Goal: Transaction & Acquisition: Download file/media

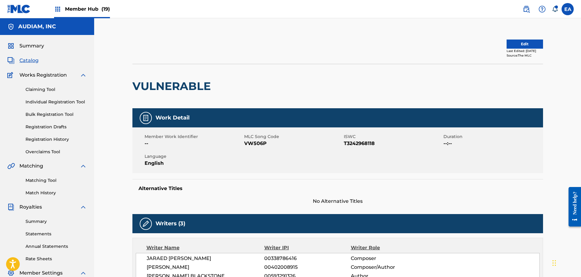
click at [324, 69] on div "VULNERABLE" at bounding box center [337, 86] width 411 height 44
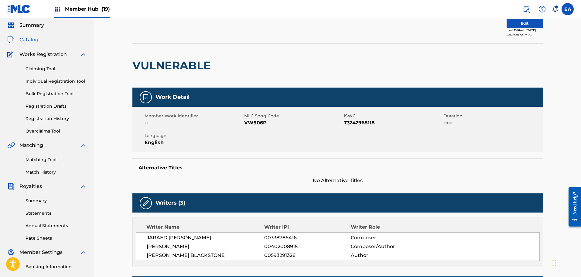
scroll to position [61, 0]
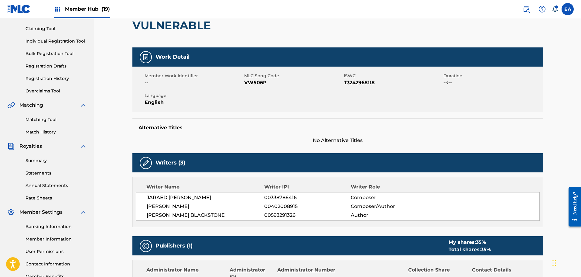
click at [39, 168] on div "Summary Statements Annual Statements Rate Sheets" at bounding box center [47, 175] width 80 height 51
click at [39, 170] on link "Statements" at bounding box center [56, 173] width 61 height 6
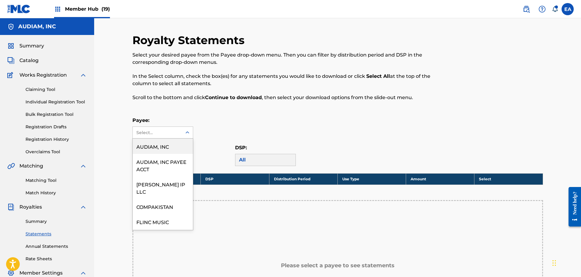
click at [149, 133] on div "Select..." at bounding box center [156, 132] width 41 height 6
click at [173, 167] on div "AUDIAM, INC PAYEE ACCT" at bounding box center [163, 165] width 60 height 22
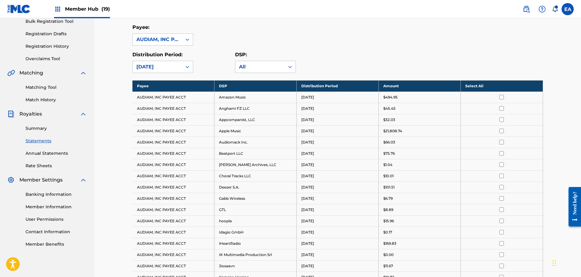
scroll to position [90, 0]
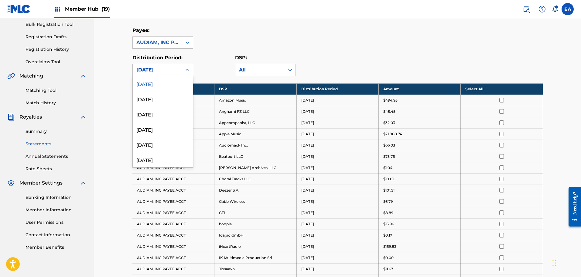
click at [188, 71] on icon at bounding box center [187, 70] width 6 height 6
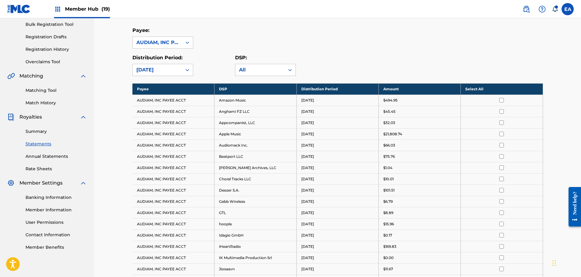
click at [217, 65] on div "Distribution Period: [DATE]" at bounding box center [183, 65] width 103 height 22
click at [490, 92] on th "Select All" at bounding box center [502, 88] width 82 height 11
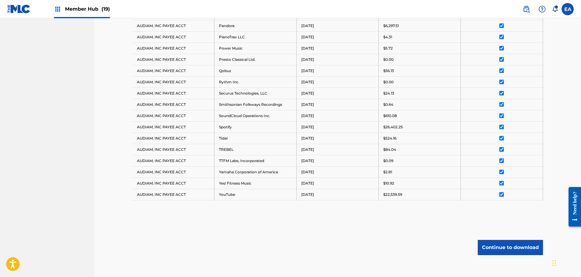
scroll to position [454, 0]
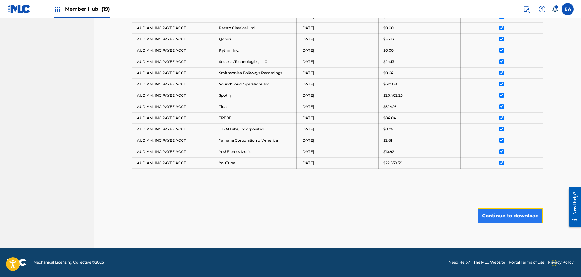
click at [511, 212] on button "Continue to download" at bounding box center [510, 215] width 65 height 15
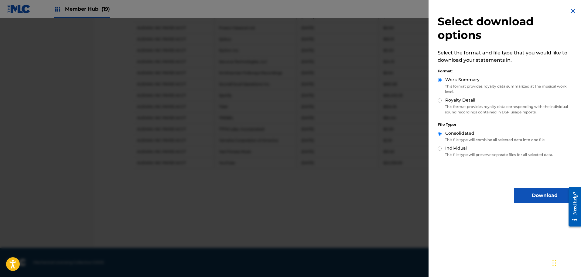
click at [461, 99] on label "Royalty Detail" at bounding box center [460, 100] width 30 height 6
click at [442, 99] on input "Royalty Detail" at bounding box center [440, 100] width 4 height 4
radio input "true"
click at [444, 149] on div "Individual" at bounding box center [506, 148] width 137 height 7
click at [525, 190] on button "Download" at bounding box center [544, 195] width 61 height 15
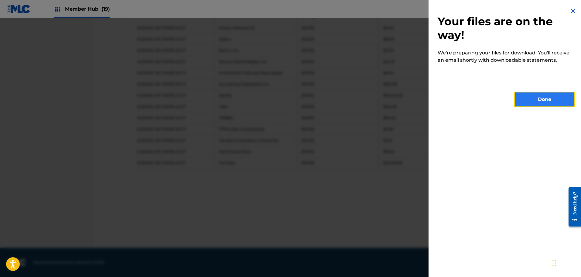
click at [546, 92] on button "Done" at bounding box center [544, 99] width 61 height 15
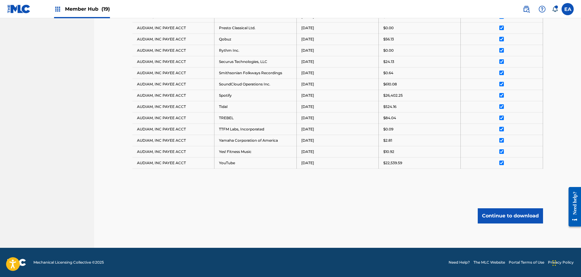
drag, startPoint x: 233, startPoint y: 184, endPoint x: 239, endPoint y: 163, distance: 22.0
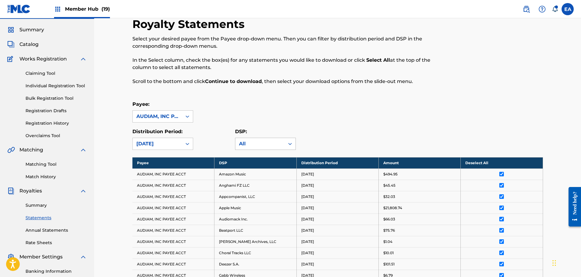
scroll to position [0, 0]
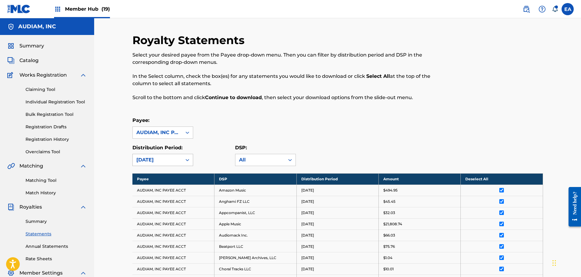
click at [187, 158] on icon at bounding box center [187, 160] width 6 height 6
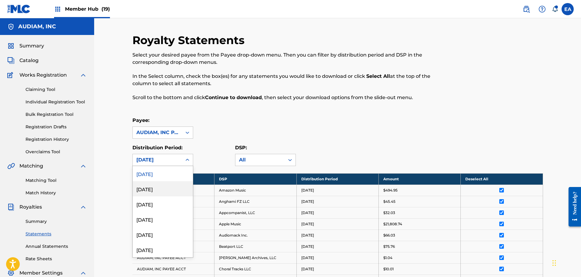
click at [174, 192] on div "[DATE]" at bounding box center [163, 188] width 60 height 15
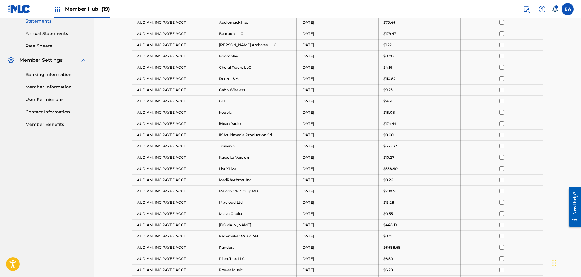
scroll to position [61, 0]
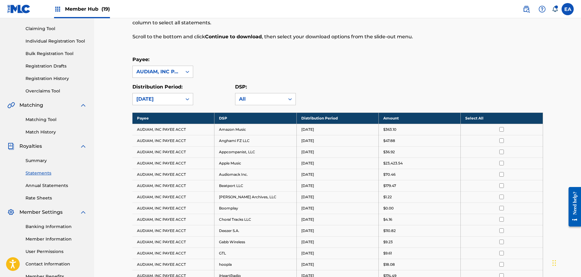
click at [486, 118] on th "Select All" at bounding box center [502, 117] width 82 height 11
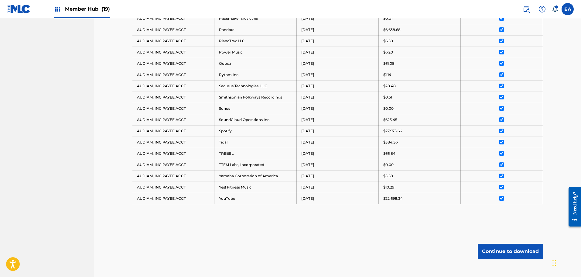
scroll to position [466, 0]
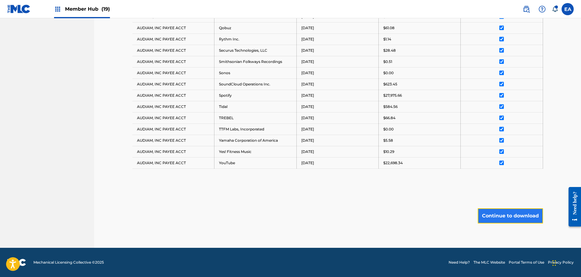
click at [510, 218] on button "Continue to download" at bounding box center [510, 215] width 65 height 15
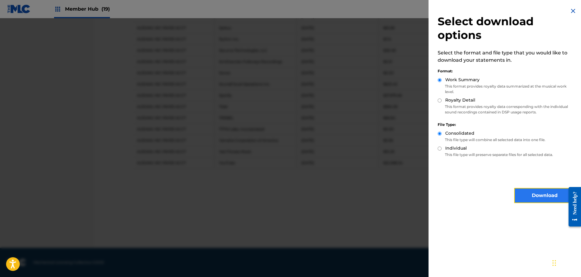
click at [529, 195] on button "Download" at bounding box center [544, 195] width 61 height 15
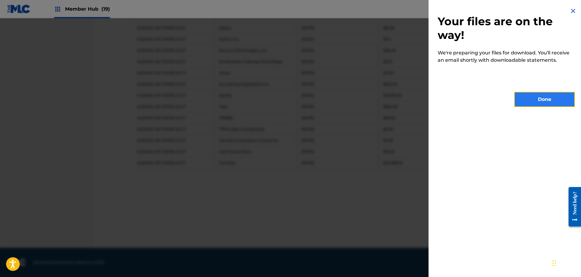
click at [545, 105] on button "Done" at bounding box center [544, 99] width 61 height 15
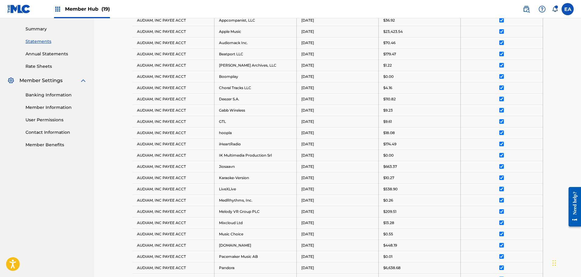
scroll to position [0, 0]
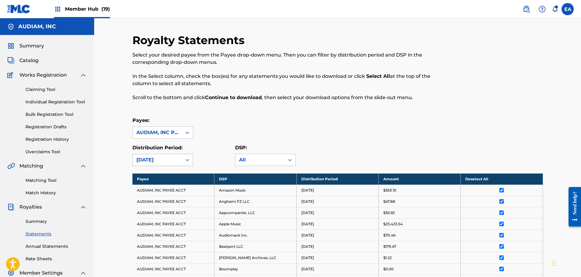
click at [189, 160] on icon at bounding box center [187, 160] width 6 height 6
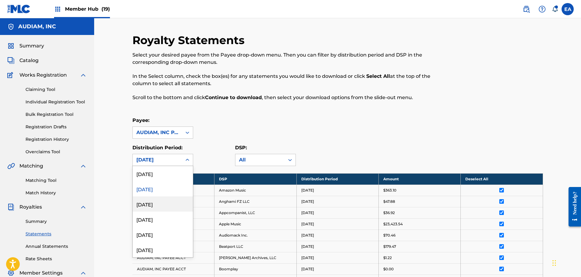
click at [168, 205] on div "[DATE]" at bounding box center [163, 203] width 60 height 15
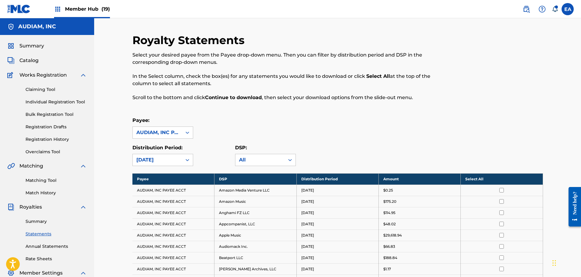
drag, startPoint x: 408, startPoint y: 122, endPoint x: 408, endPoint y: 125, distance: 3.3
click at [408, 125] on div "Payee: AUDIAM, INC PAYEE ACCT" at bounding box center [337, 128] width 411 height 22
click at [149, 156] on div "[DATE]" at bounding box center [157, 159] width 42 height 7
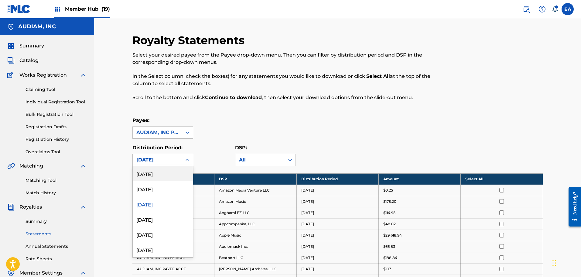
click at [213, 132] on div "Payee: AUDIAM, INC PAYEE ACCT" at bounding box center [337, 128] width 411 height 22
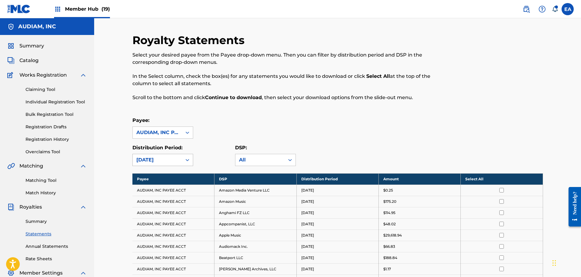
click at [182, 157] on div at bounding box center [187, 159] width 11 height 11
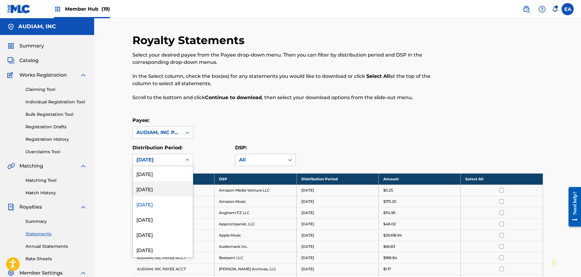
click at [177, 188] on div "[DATE]" at bounding box center [163, 188] width 60 height 15
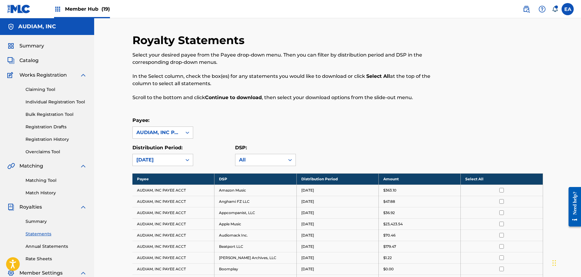
click at [196, 154] on div "Distribution Period: [DATE]" at bounding box center [183, 155] width 103 height 22
click at [420, 130] on div "Payee: AUDIAM, INC PAYEE ACCT" at bounding box center [337, 128] width 411 height 22
click at [305, 135] on div "Payee: AUDIAM, INC PAYEE ACCT" at bounding box center [337, 128] width 411 height 22
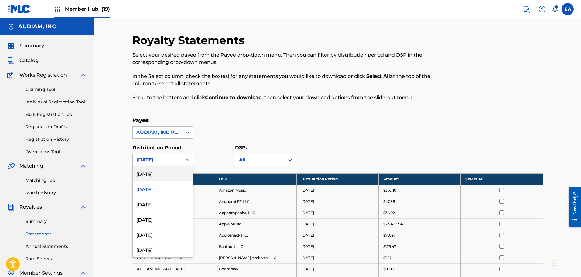
click at [169, 161] on div "[DATE]" at bounding box center [157, 159] width 42 height 7
click at [171, 201] on div "[DATE]" at bounding box center [163, 203] width 60 height 15
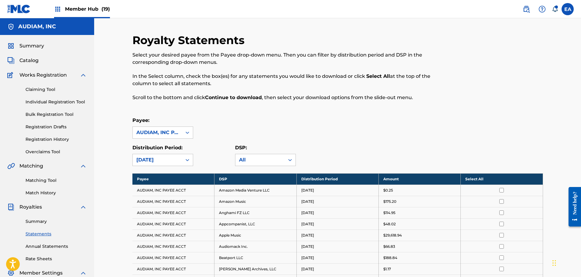
click at [284, 107] on div "Royalty Statements Select your desired payee from the Payee drop-down menu. The…" at bounding box center [290, 70] width 316 height 75
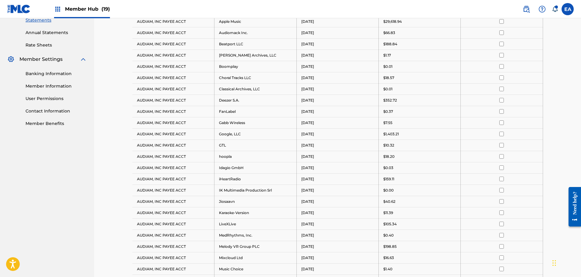
scroll to position [91, 0]
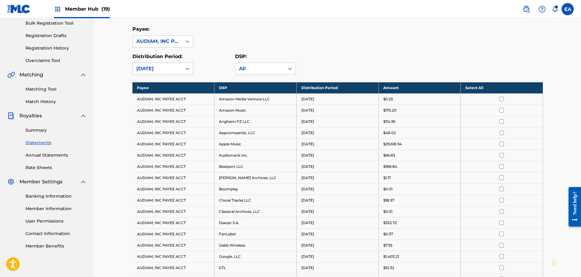
click at [471, 91] on th "Select All" at bounding box center [502, 87] width 82 height 11
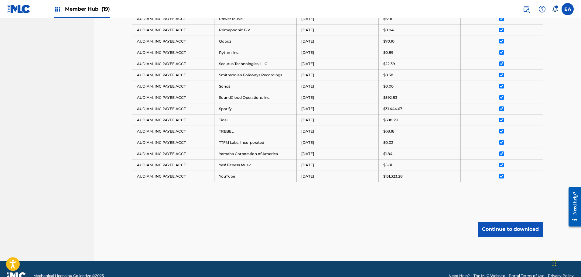
scroll to position [533, 0]
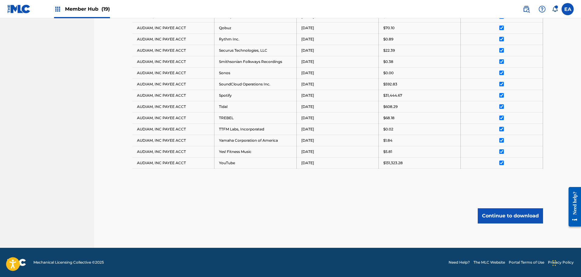
click at [493, 211] on button "Continue to download" at bounding box center [510, 215] width 65 height 15
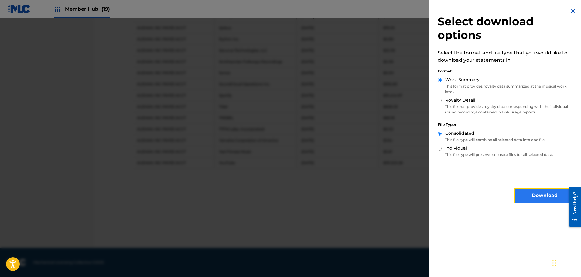
click at [548, 191] on button "Download" at bounding box center [544, 195] width 61 height 15
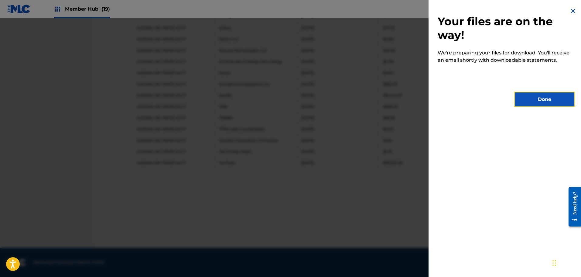
drag, startPoint x: 526, startPoint y: 97, endPoint x: 566, endPoint y: 70, distance: 48.4
click at [526, 97] on button "Done" at bounding box center [544, 99] width 61 height 15
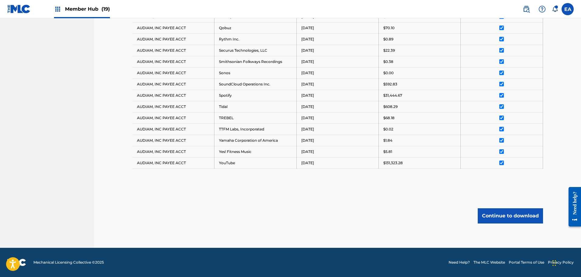
click at [263, 101] on td "Spotify" at bounding box center [255, 95] width 82 height 11
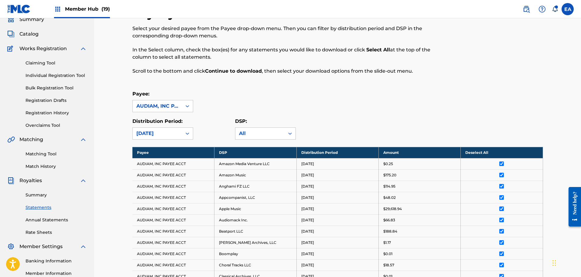
scroll to position [0, 0]
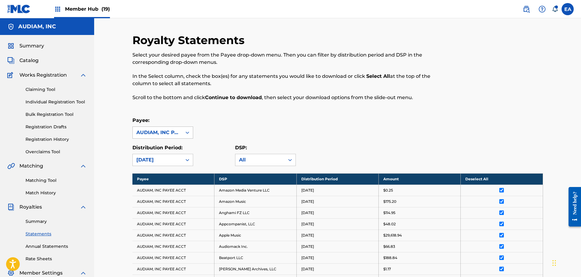
click at [176, 133] on div "AUDIAM, INC PAYEE ACCT" at bounding box center [157, 132] width 42 height 7
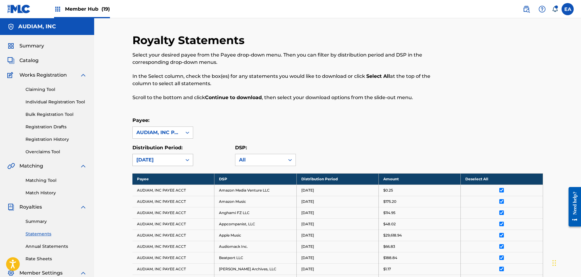
click at [183, 162] on div at bounding box center [187, 159] width 11 height 11
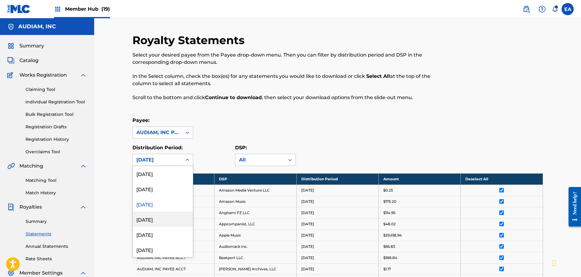
click at [161, 219] on div "[DATE]" at bounding box center [163, 218] width 60 height 15
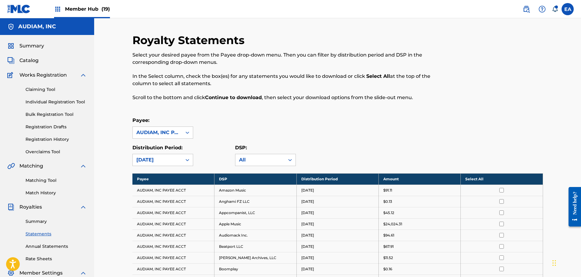
click at [477, 176] on th "Select All" at bounding box center [502, 178] width 82 height 11
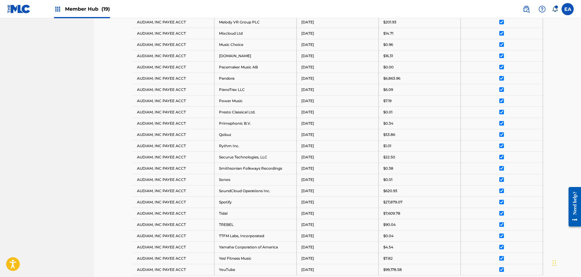
scroll to position [488, 0]
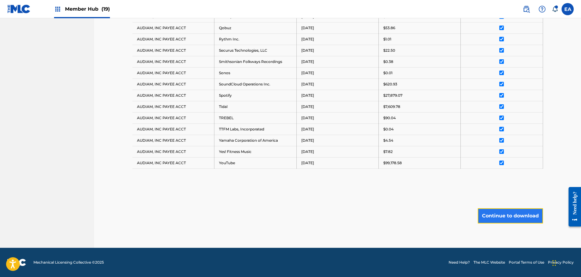
click at [508, 220] on button "Continue to download" at bounding box center [510, 215] width 65 height 15
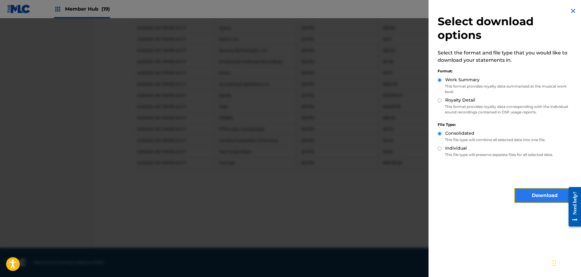
click at [528, 198] on button "Download" at bounding box center [544, 195] width 61 height 15
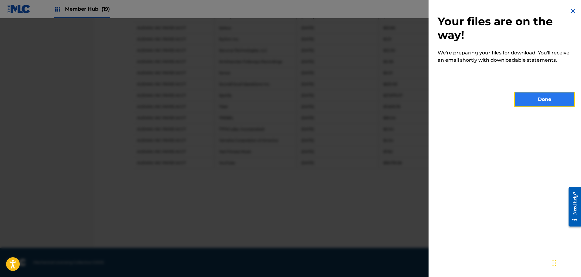
click at [533, 98] on button "Done" at bounding box center [544, 99] width 61 height 15
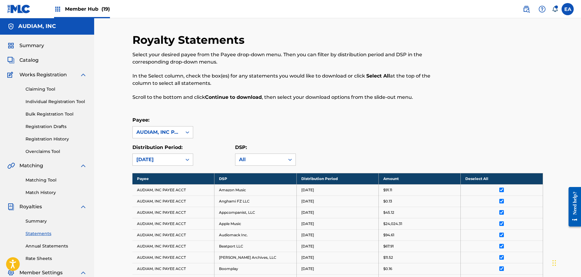
scroll to position [0, 0]
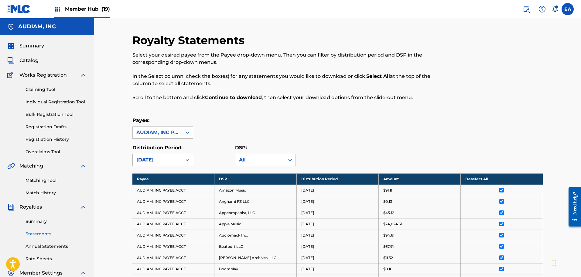
click at [173, 161] on div "[DATE]" at bounding box center [157, 159] width 42 height 7
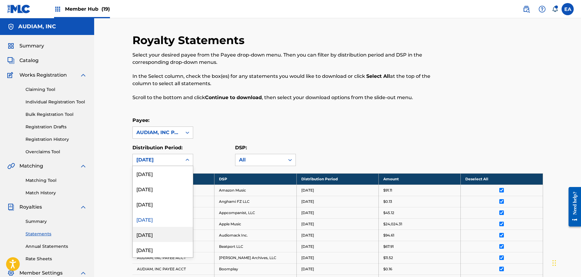
click at [161, 232] on div "[DATE]" at bounding box center [163, 234] width 60 height 15
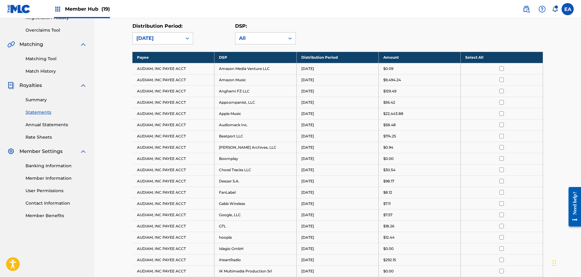
click at [496, 59] on th "Select All" at bounding box center [502, 57] width 82 height 11
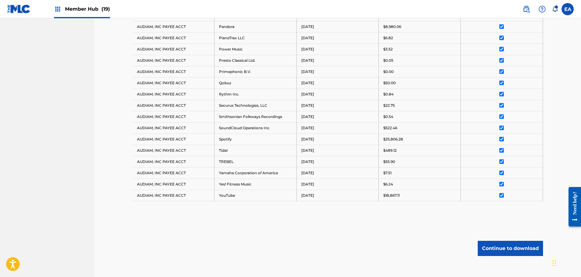
scroll to position [511, 0]
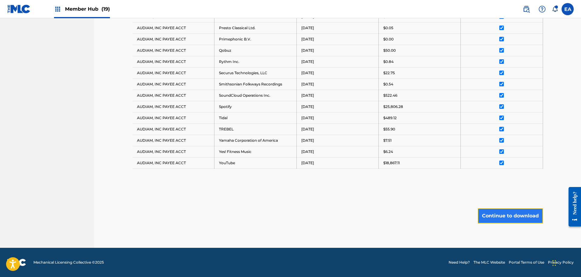
click at [505, 212] on button "Continue to download" at bounding box center [510, 215] width 65 height 15
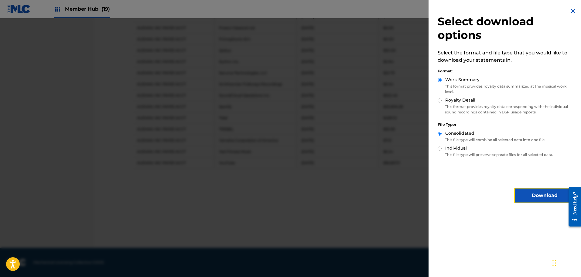
click at [533, 192] on button "Download" at bounding box center [544, 195] width 61 height 15
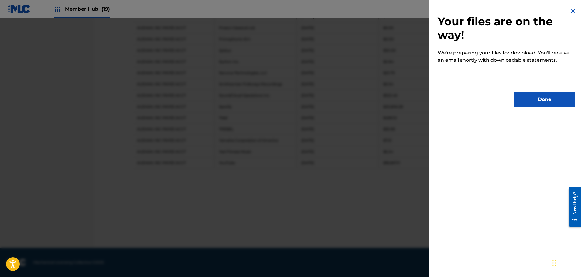
click at [533, 86] on div "Your files are on the way! We're preparing your files for download. You'll rece…" at bounding box center [507, 57] width 156 height 114
click at [535, 93] on button "Done" at bounding box center [544, 99] width 61 height 15
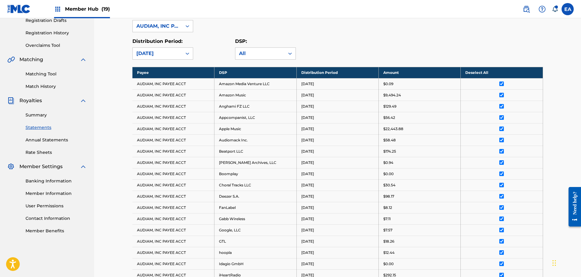
scroll to position [0, 0]
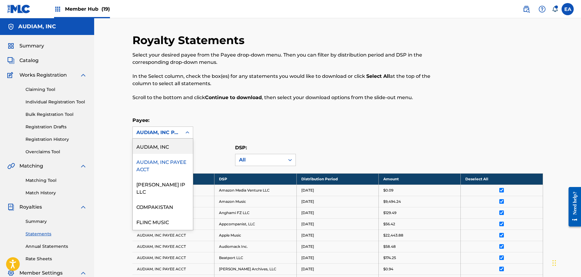
click at [182, 127] on div at bounding box center [187, 133] width 11 height 12
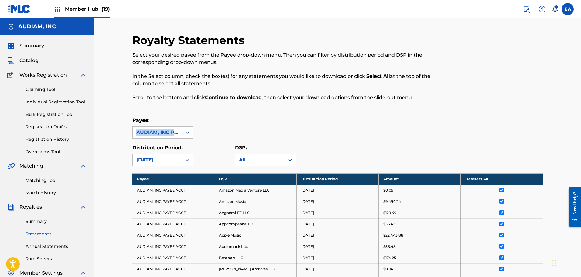
click at [259, 125] on div "Payee: AUDIAM, INC PAYEE ACCT" at bounding box center [337, 128] width 411 height 22
click at [291, 105] on div "Royalty Statements Select your desired payee from the Payee drop-down menu. The…" at bounding box center [290, 70] width 316 height 75
drag, startPoint x: 299, startPoint y: 112, endPoint x: 283, endPoint y: 126, distance: 21.3
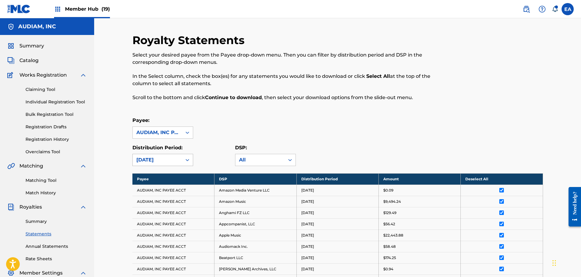
click at [193, 159] on div "Distribution Period: [DATE]" at bounding box center [183, 155] width 103 height 22
click at [175, 157] on div "[DATE]" at bounding box center [157, 159] width 42 height 7
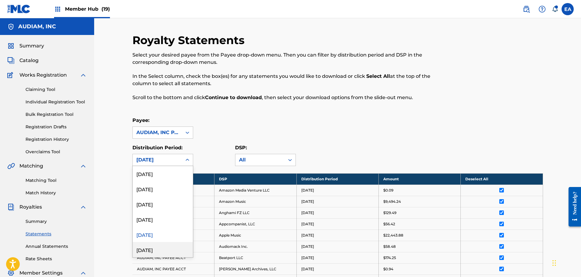
drag, startPoint x: 161, startPoint y: 247, endPoint x: 206, endPoint y: 183, distance: 78.1
click at [162, 248] on div "[DATE]" at bounding box center [163, 249] width 60 height 15
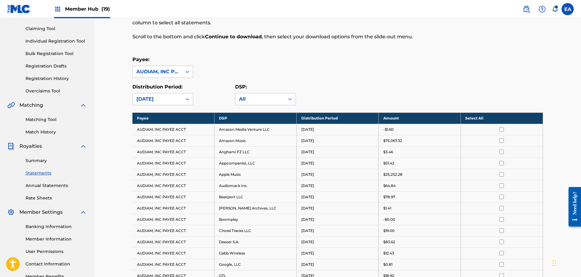
click at [493, 116] on th "Select All" at bounding box center [502, 117] width 82 height 11
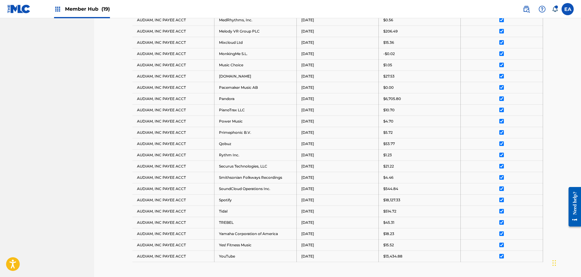
scroll to position [488, 0]
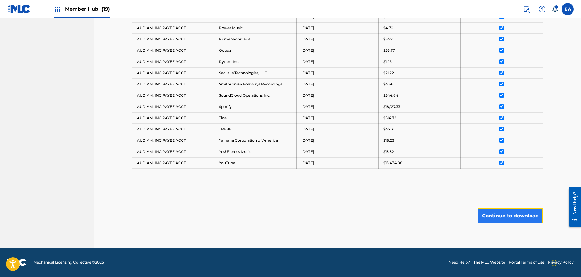
click at [508, 221] on button "Continue to download" at bounding box center [510, 215] width 65 height 15
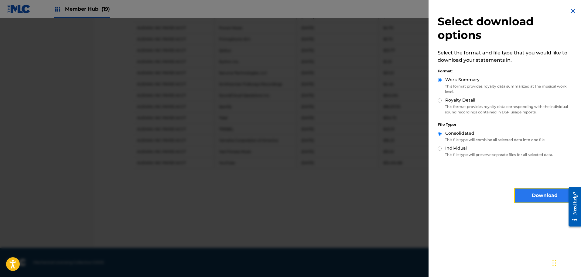
click at [534, 194] on button "Download" at bounding box center [544, 195] width 61 height 15
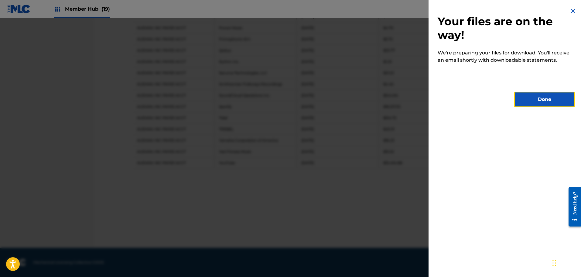
drag, startPoint x: 540, startPoint y: 101, endPoint x: 519, endPoint y: 96, distance: 20.6
click at [540, 100] on button "Done" at bounding box center [544, 99] width 61 height 15
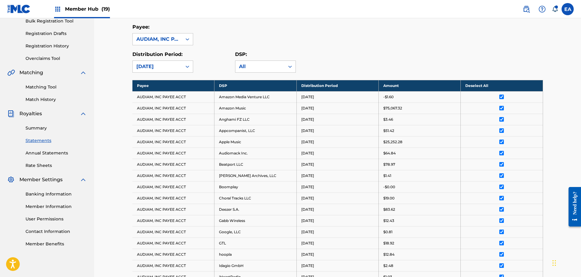
scroll to position [0, 0]
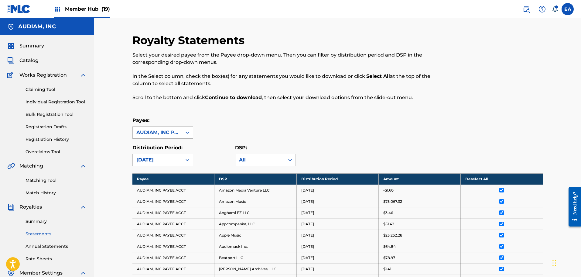
click at [171, 131] on div "AUDIAM, INC PAYEE ACCT" at bounding box center [157, 132] width 42 height 7
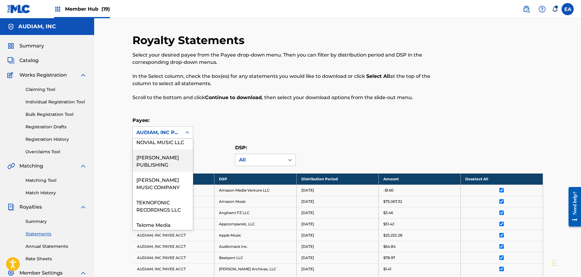
scroll to position [269, 0]
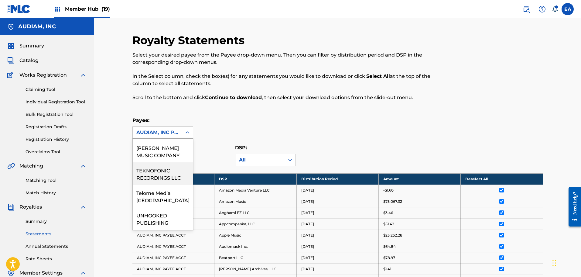
click at [340, 124] on div "Payee: 17 results available. Use Up and Down to choose options, press Enter to …" at bounding box center [337, 128] width 411 height 22
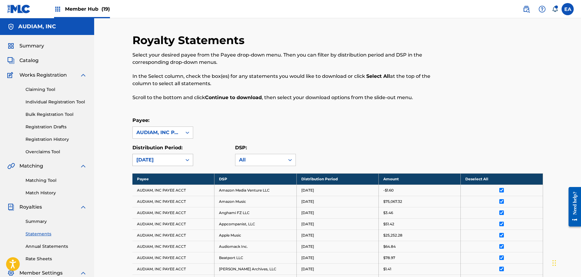
click at [175, 160] on div "[DATE]" at bounding box center [157, 159] width 42 height 7
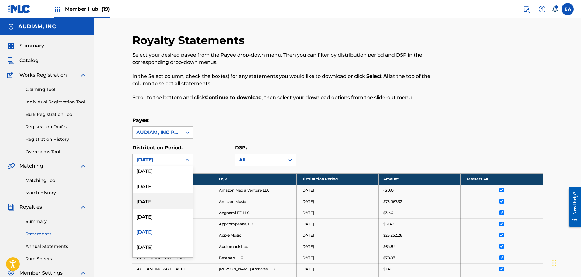
scroll to position [30, 0]
click at [153, 234] on div "[DATE]" at bounding box center [163, 234] width 60 height 15
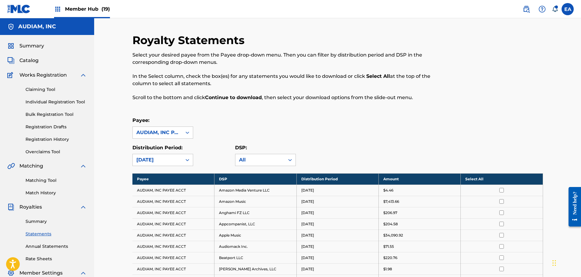
click at [322, 99] on div "Royalty Statements Select your desired payee from the Payee drop-down menu. The…" at bounding box center [290, 70] width 316 height 75
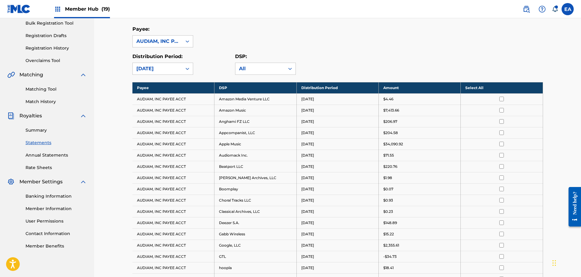
click at [486, 87] on th "Select All" at bounding box center [502, 87] width 82 height 11
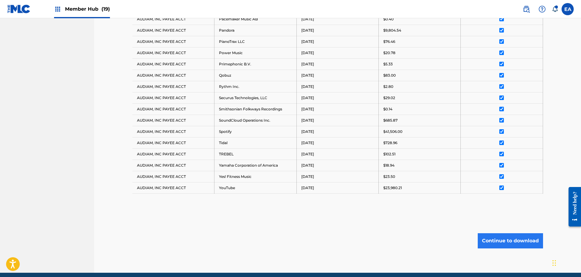
scroll to position [499, 0]
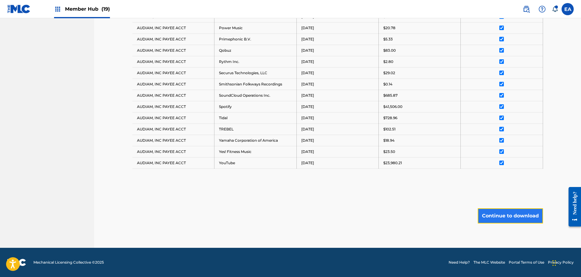
click at [517, 214] on button "Continue to download" at bounding box center [510, 215] width 65 height 15
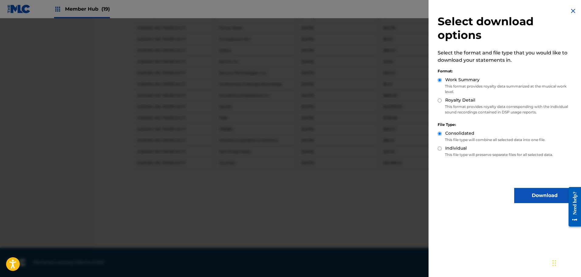
click at [460, 105] on p "This format provides royalty data corresponding with the individual sound recor…" at bounding box center [506, 109] width 137 height 11
click at [441, 103] on div "Royalty Detail" at bounding box center [506, 100] width 137 height 7
click at [439, 101] on input "Royalty Detail" at bounding box center [440, 100] width 4 height 4
radio input "true"
click at [533, 194] on button "Download" at bounding box center [544, 195] width 61 height 15
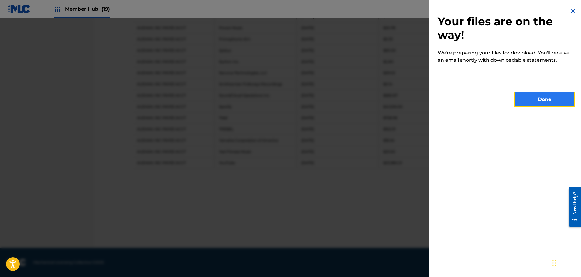
click at [539, 97] on button "Done" at bounding box center [544, 99] width 61 height 15
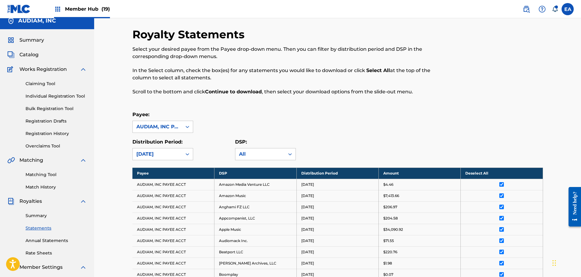
scroll to position [0, 0]
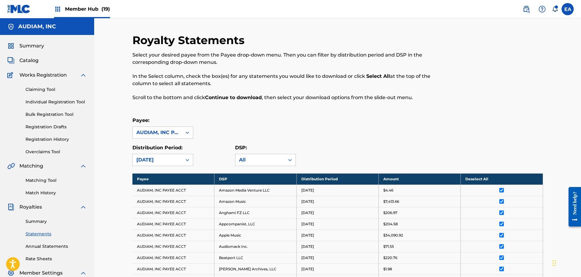
click at [360, 140] on div "Payee: AUDIAM, INC PAYEE ACCT Distribution Period: [DATE] DSP: All" at bounding box center [337, 141] width 411 height 49
click at [176, 159] on div "[DATE]" at bounding box center [157, 159] width 42 height 7
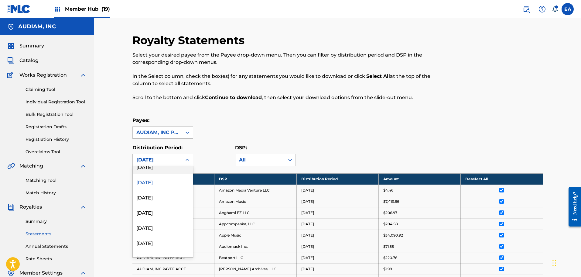
scroll to position [91, 0]
click at [164, 184] on div "[DATE]" at bounding box center [163, 188] width 60 height 15
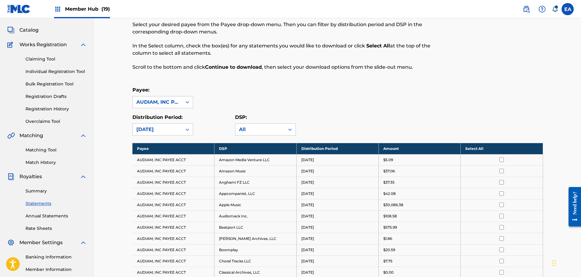
click at [488, 149] on th "Select All" at bounding box center [502, 148] width 82 height 11
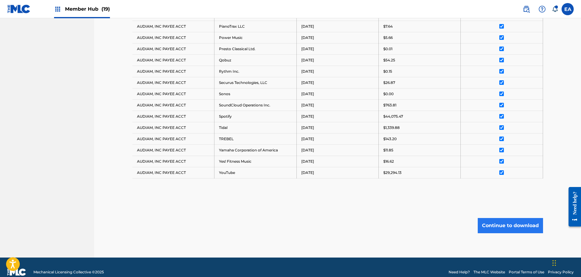
scroll to position [499, 0]
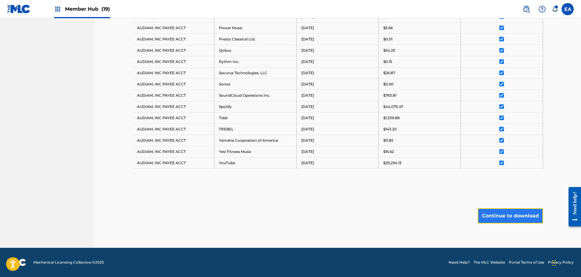
click at [493, 218] on button "Continue to download" at bounding box center [510, 215] width 65 height 15
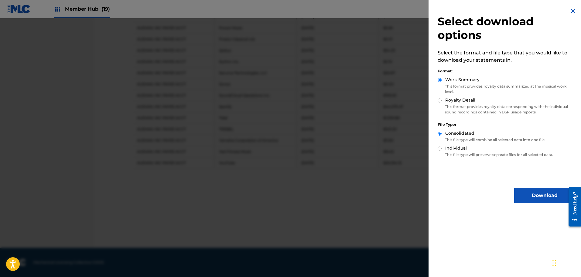
click at [441, 102] on input "Royalty Detail" at bounding box center [440, 100] width 4 height 4
radio input "true"
click at [443, 82] on div "Work Summary" at bounding box center [506, 80] width 137 height 7
drag, startPoint x: 440, startPoint y: 78, endPoint x: 443, endPoint y: 96, distance: 17.9
click at [440, 79] on input "Work Summary" at bounding box center [440, 80] width 4 height 4
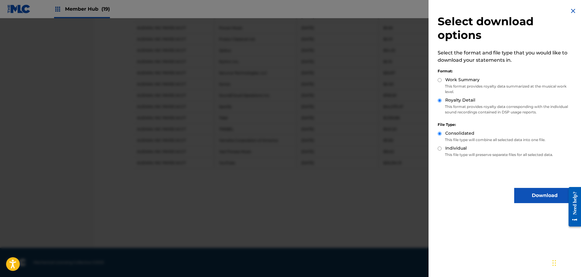
radio input "true"
drag, startPoint x: 444, startPoint y: 144, endPoint x: 441, endPoint y: 148, distance: 4.5
click at [443, 144] on div "Consolidated This file type will combine all selected data into one file." at bounding box center [506, 137] width 137 height 15
drag, startPoint x: 524, startPoint y: 191, endPoint x: 527, endPoint y: 194, distance: 4.1
click at [526, 193] on button "Download" at bounding box center [544, 195] width 61 height 15
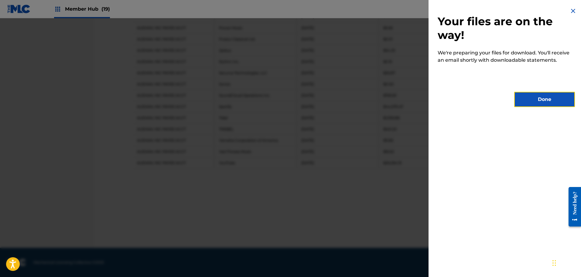
click at [526, 103] on button "Done" at bounding box center [544, 99] width 61 height 15
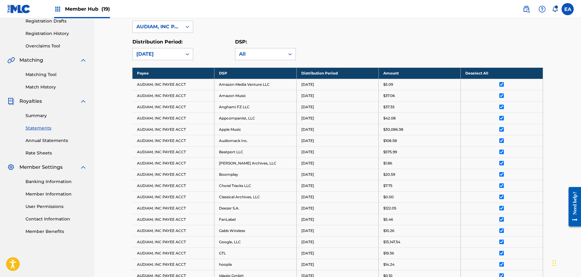
scroll to position [44, 0]
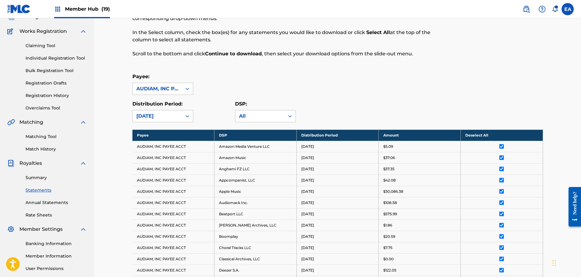
click at [373, 38] on p "In the Select column, check the box(es) for any statements you would like to do…" at bounding box center [290, 36] width 316 height 15
click at [176, 119] on div "[DATE]" at bounding box center [157, 115] width 42 height 7
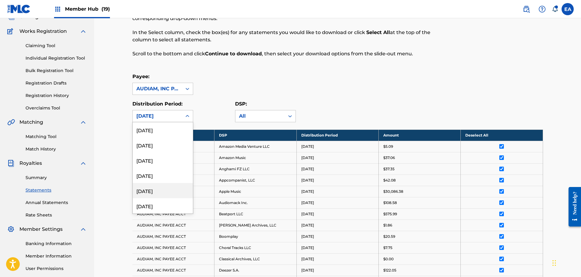
scroll to position [91, 0]
click at [159, 159] on div "[DATE]" at bounding box center [163, 160] width 60 height 15
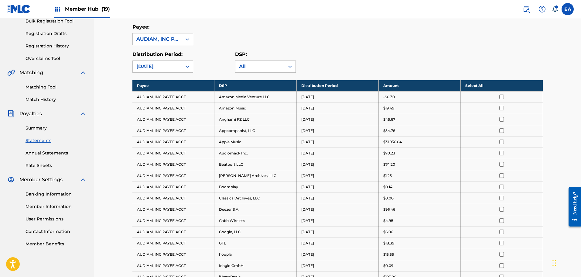
click at [476, 87] on th "Select All" at bounding box center [502, 85] width 82 height 11
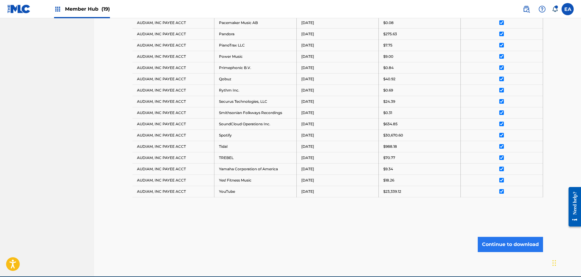
scroll to position [488, 0]
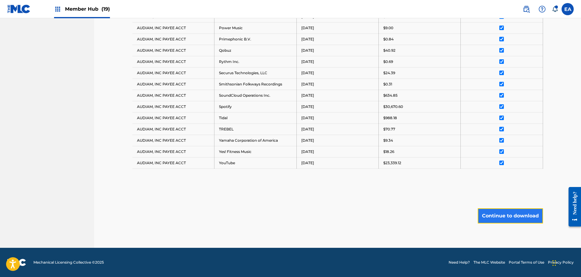
click at [492, 214] on button "Continue to download" at bounding box center [510, 215] width 65 height 15
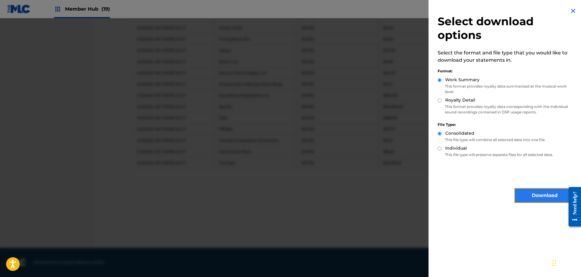
click at [532, 193] on button "Download" at bounding box center [544, 195] width 61 height 15
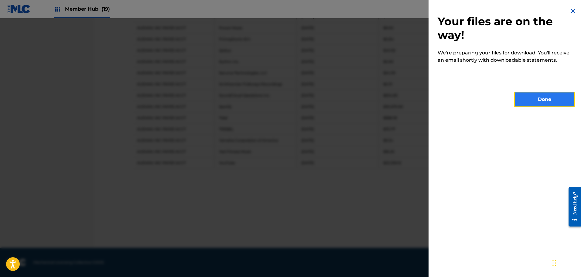
click at [534, 105] on button "Done" at bounding box center [544, 99] width 61 height 15
